Goal: Subscribe to service/newsletter

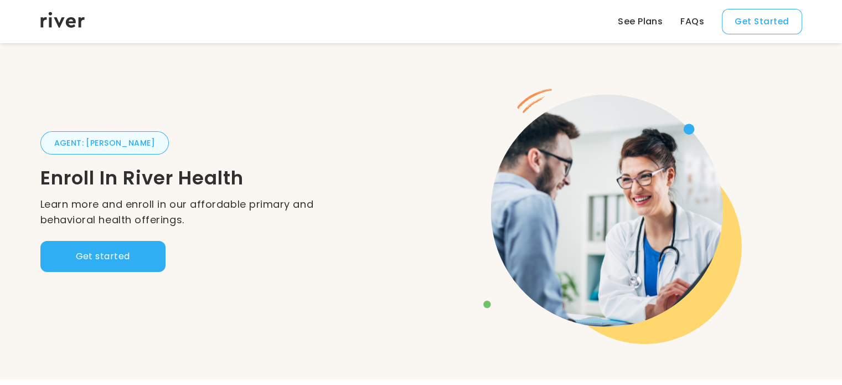
click at [114, 257] on button "Get started" at bounding box center [102, 256] width 125 height 31
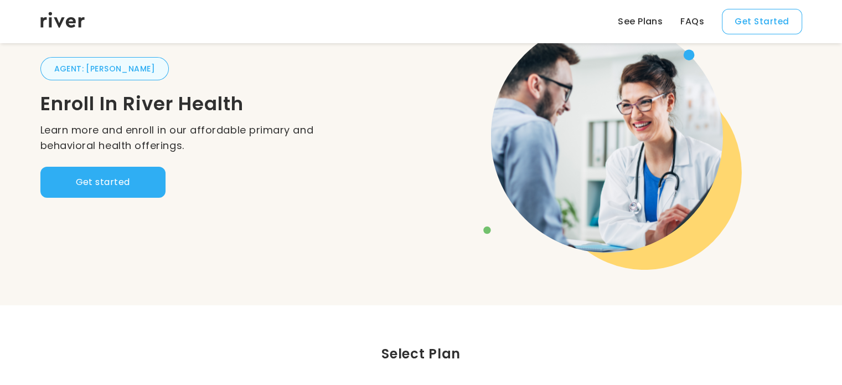
scroll to position [166, 0]
